Goal: Information Seeking & Learning: Learn about a topic

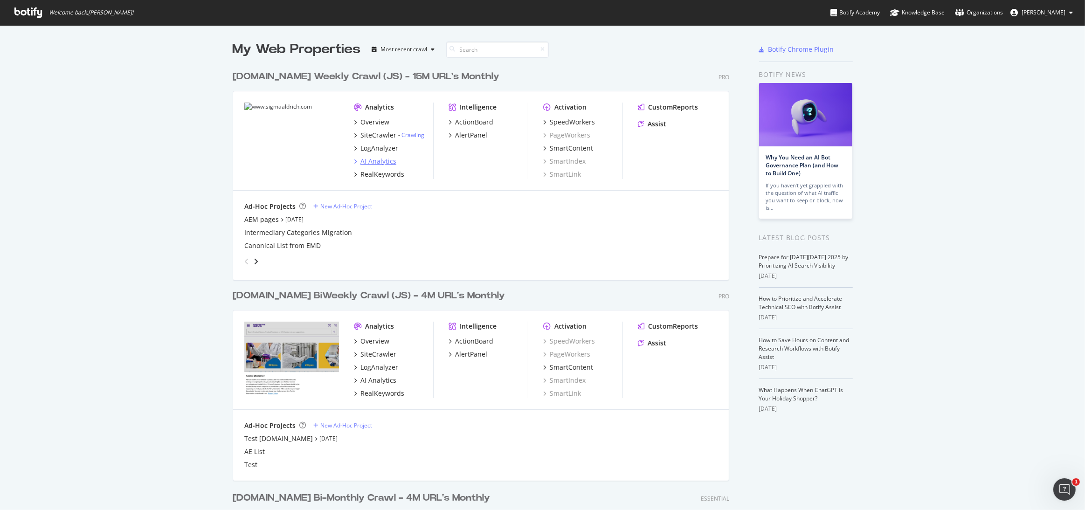
click at [376, 158] on div "AI Analytics" at bounding box center [378, 161] width 36 height 9
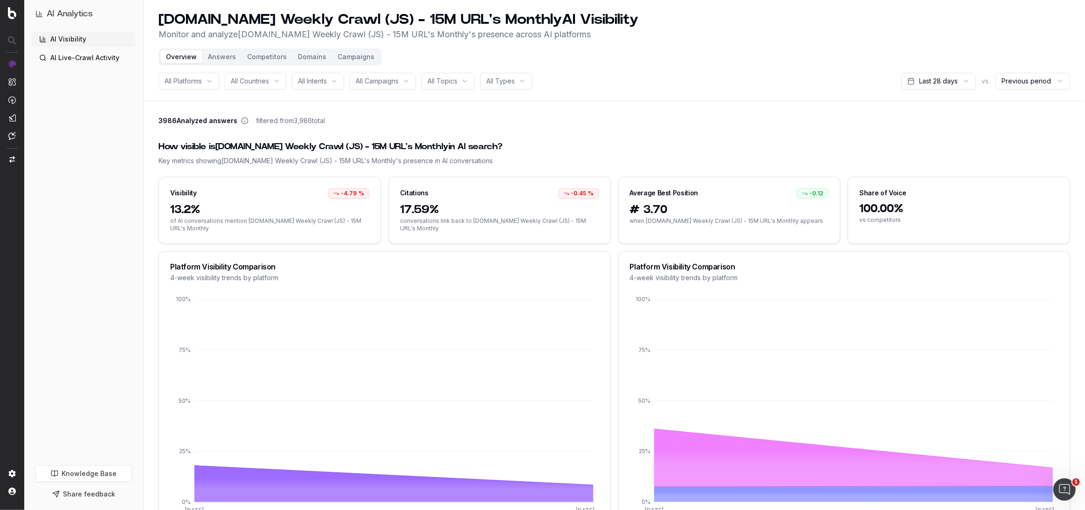
drag, startPoint x: 256, startPoint y: 53, endPoint x: 264, endPoint y: 54, distance: 7.5
click at [257, 53] on button "Competitors" at bounding box center [266, 56] width 51 height 13
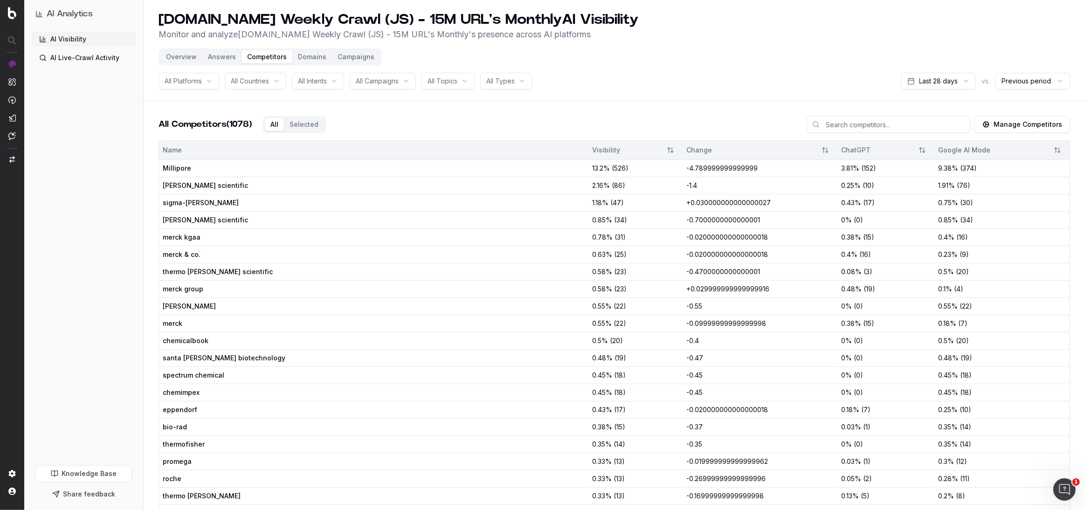
click at [207, 165] on span "Millipore" at bounding box center [268, 168] width 210 height 9
click at [200, 83] on span "All Platforms" at bounding box center [183, 80] width 37 height 9
click at [196, 132] on div "ChatGPT" at bounding box center [201, 132] width 117 height 15
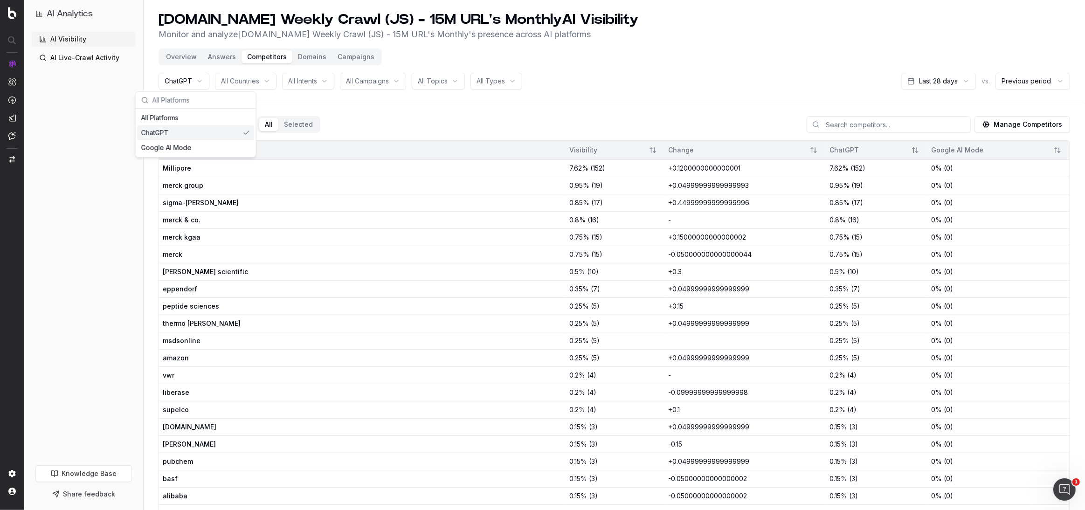
click at [388, 125] on div "All Competitors (180) All Selected Manage Competitors" at bounding box center [613, 128] width 911 height 24
click at [304, 55] on button "Domains" at bounding box center [312, 56] width 40 height 13
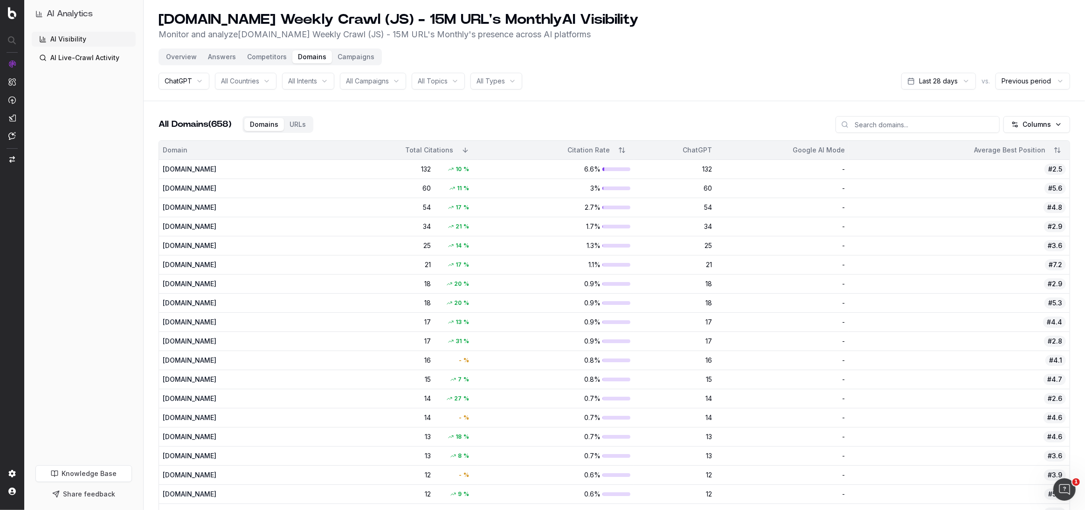
click at [222, 59] on button "Answers" at bounding box center [221, 56] width 39 height 13
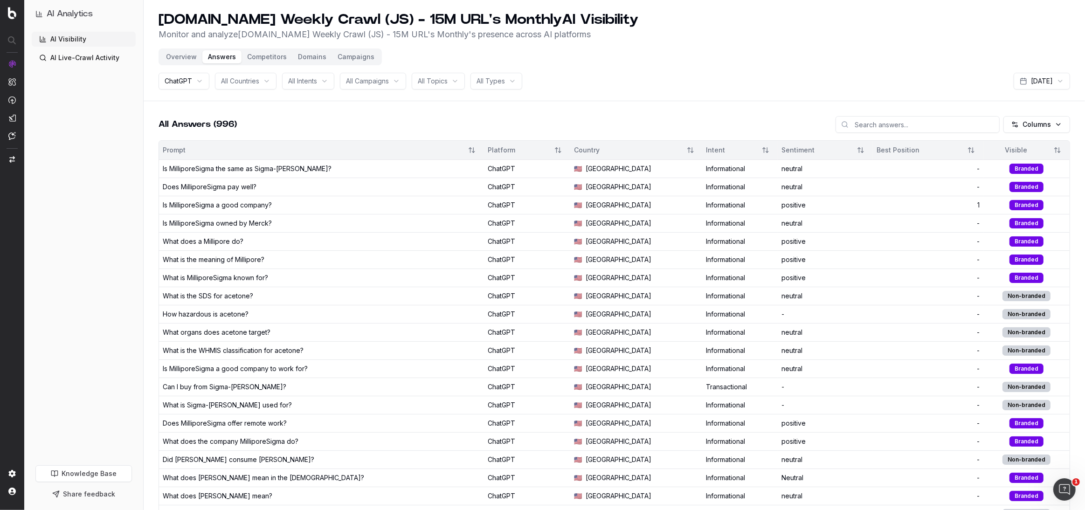
click at [181, 57] on button "Overview" at bounding box center [181, 56] width 42 height 13
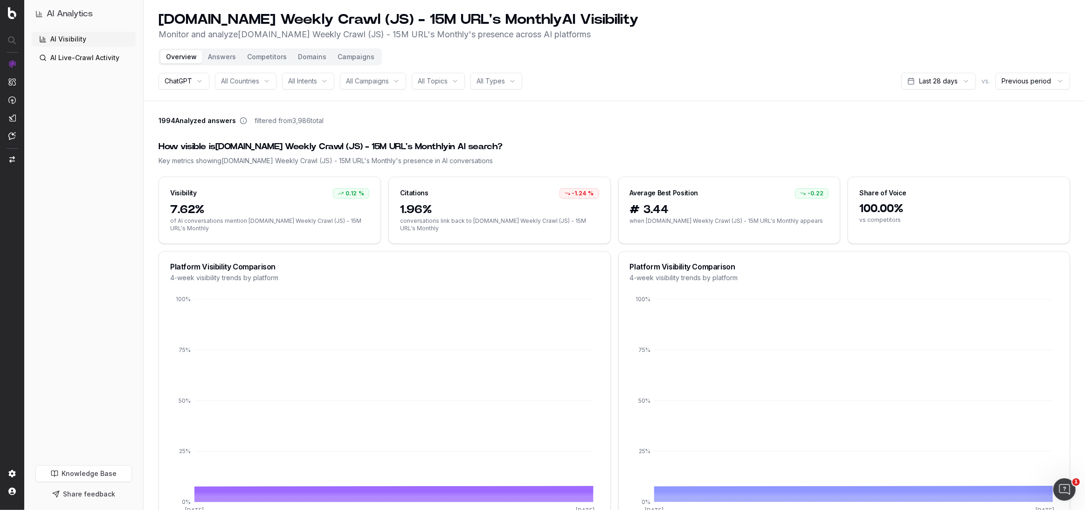
click at [86, 61] on link "AI Live-Crawl Activity" at bounding box center [84, 57] width 104 height 15
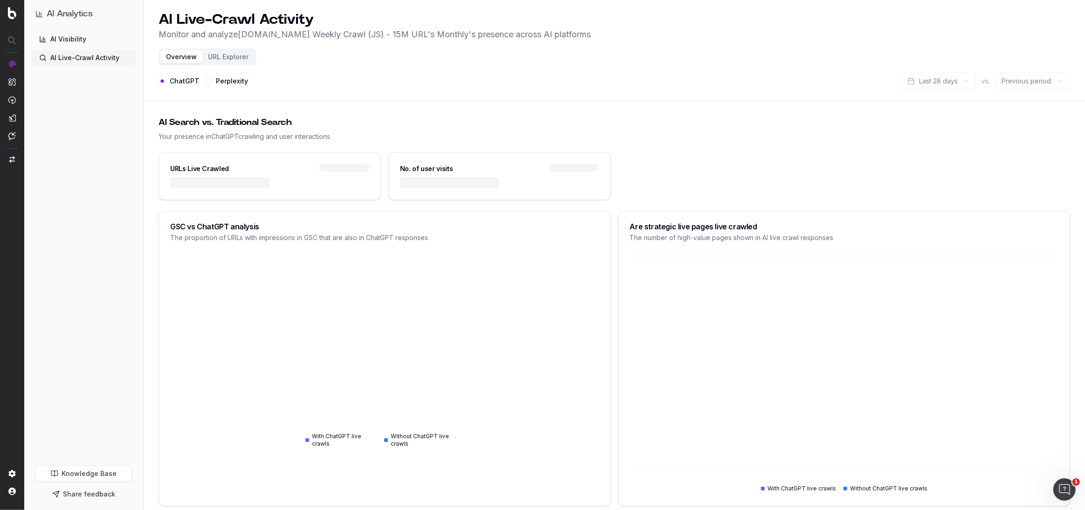
click at [225, 57] on button "URL Explorer" at bounding box center [228, 56] width 52 height 13
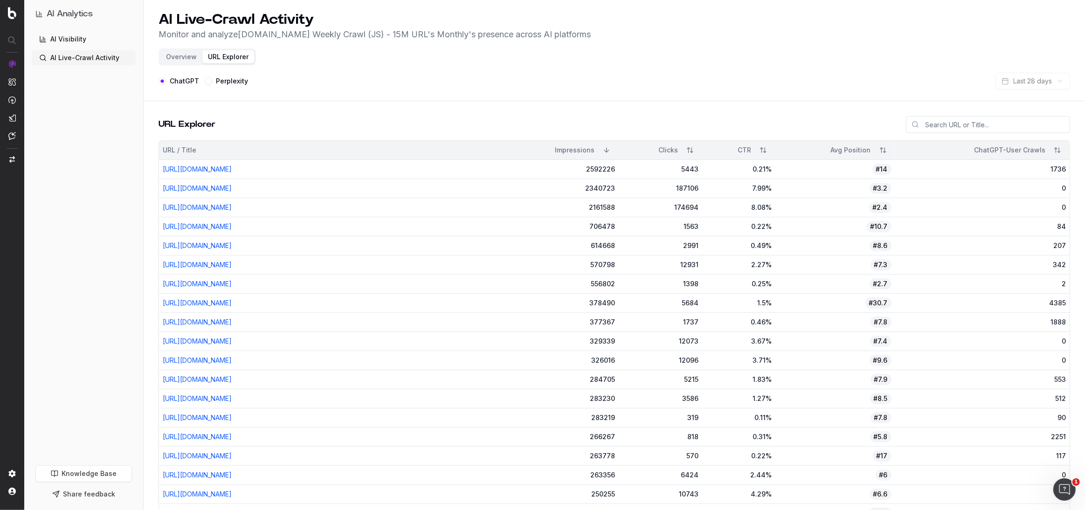
click at [180, 59] on button "Overview" at bounding box center [181, 56] width 42 height 13
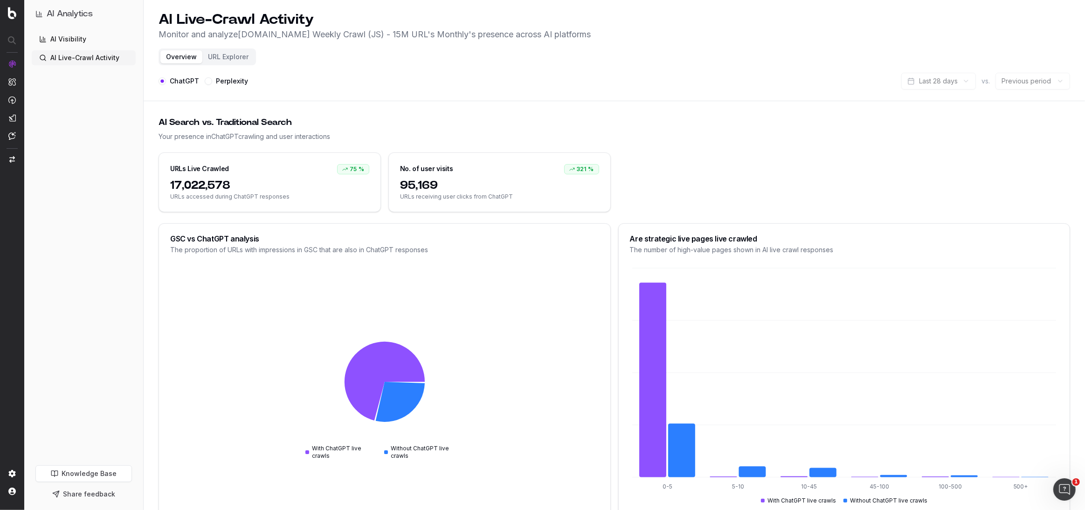
click at [62, 41] on link "AI Visibility" at bounding box center [84, 39] width 104 height 15
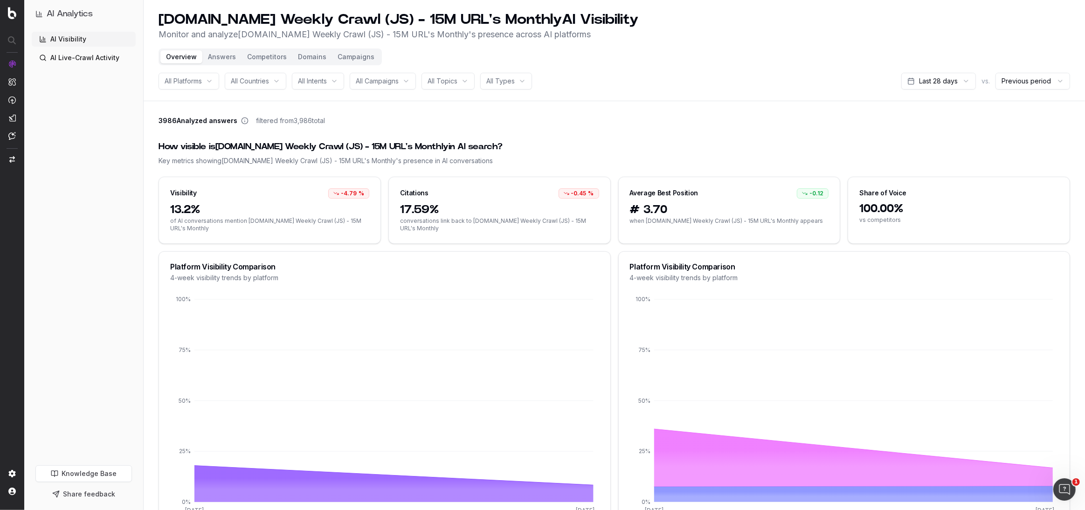
click at [877, 204] on span "100.00%" at bounding box center [958, 208] width 199 height 15
click at [878, 191] on div "Share of Voice" at bounding box center [882, 192] width 47 height 9
